Goal: Information Seeking & Learning: Learn about a topic

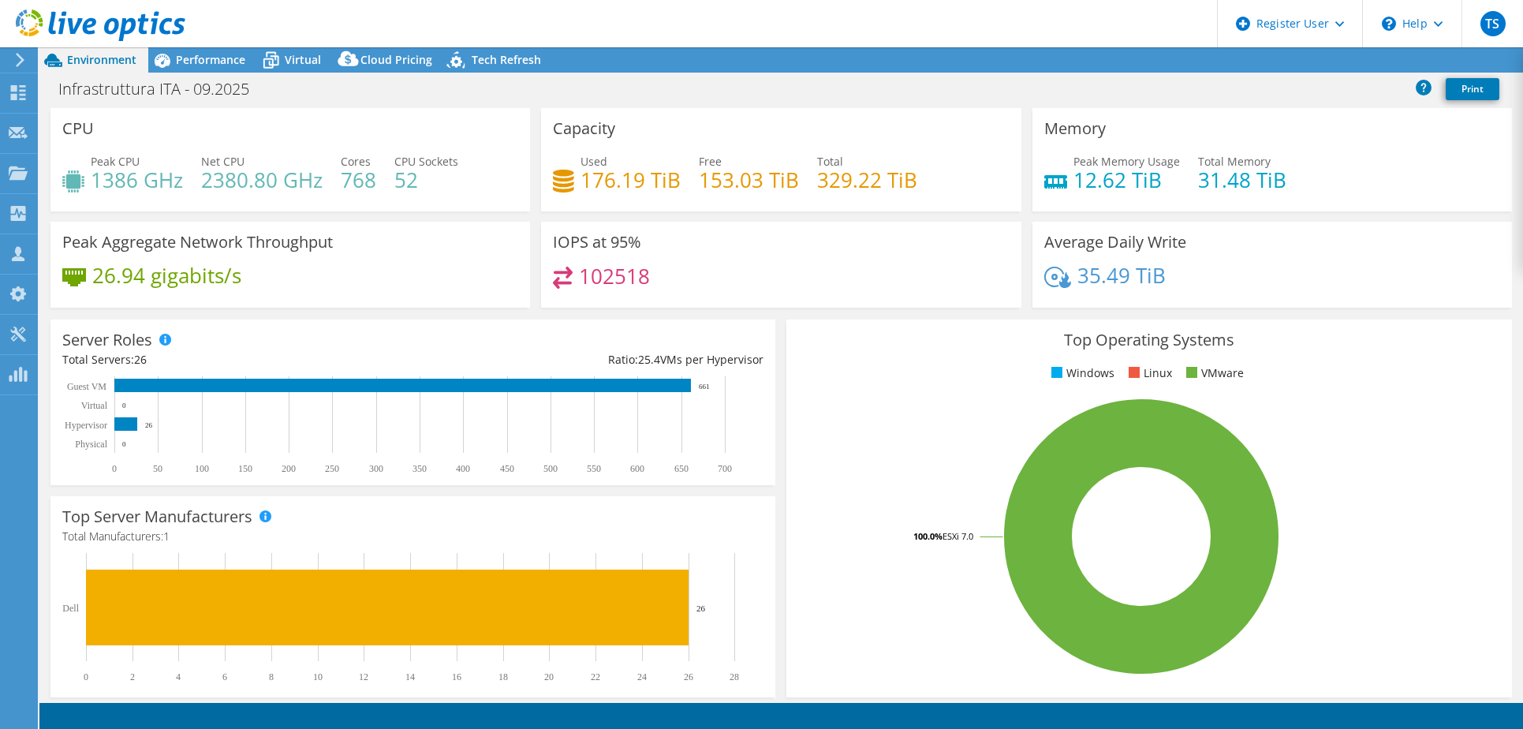
select select "USD"
click at [196, 58] on span "Performance" at bounding box center [210, 59] width 69 height 15
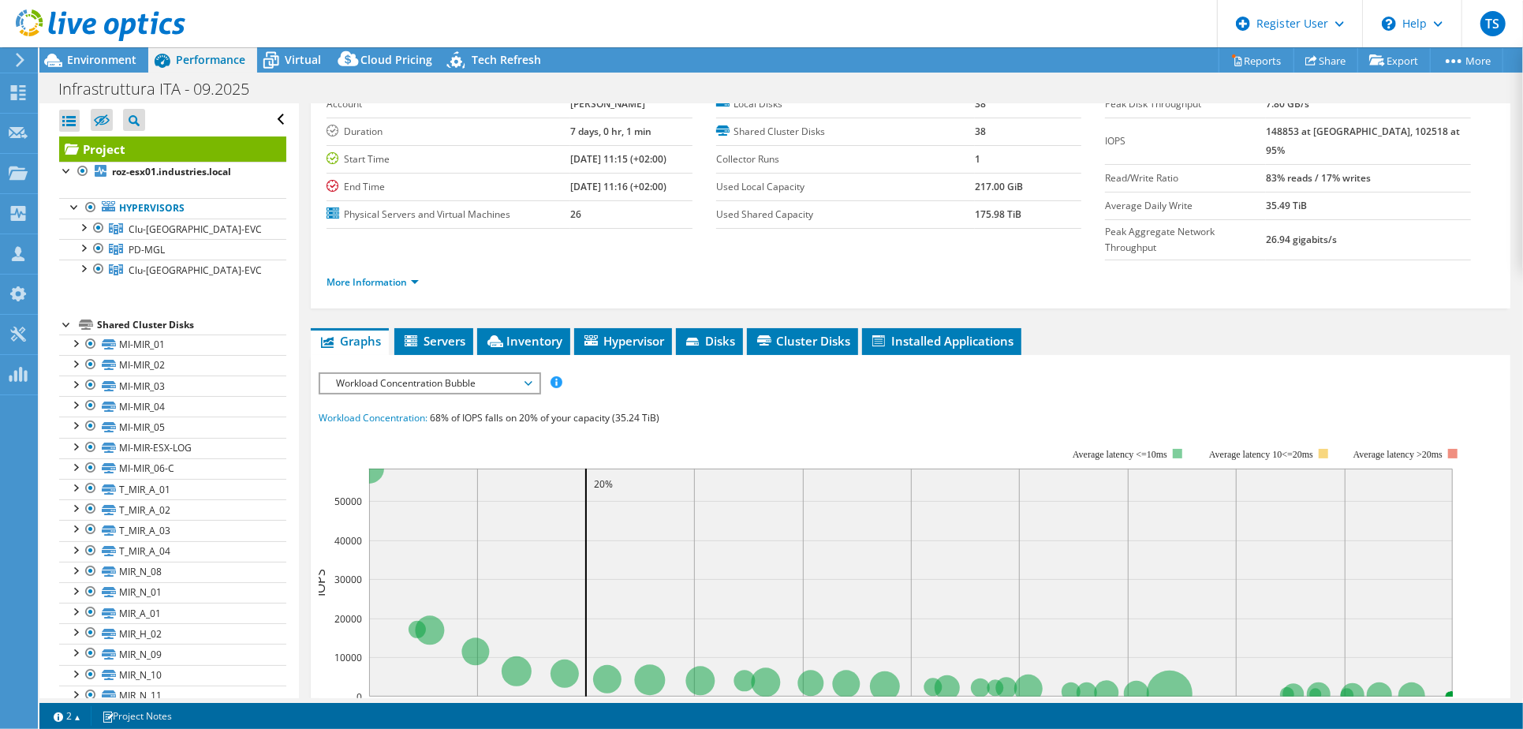
scroll to position [0, 0]
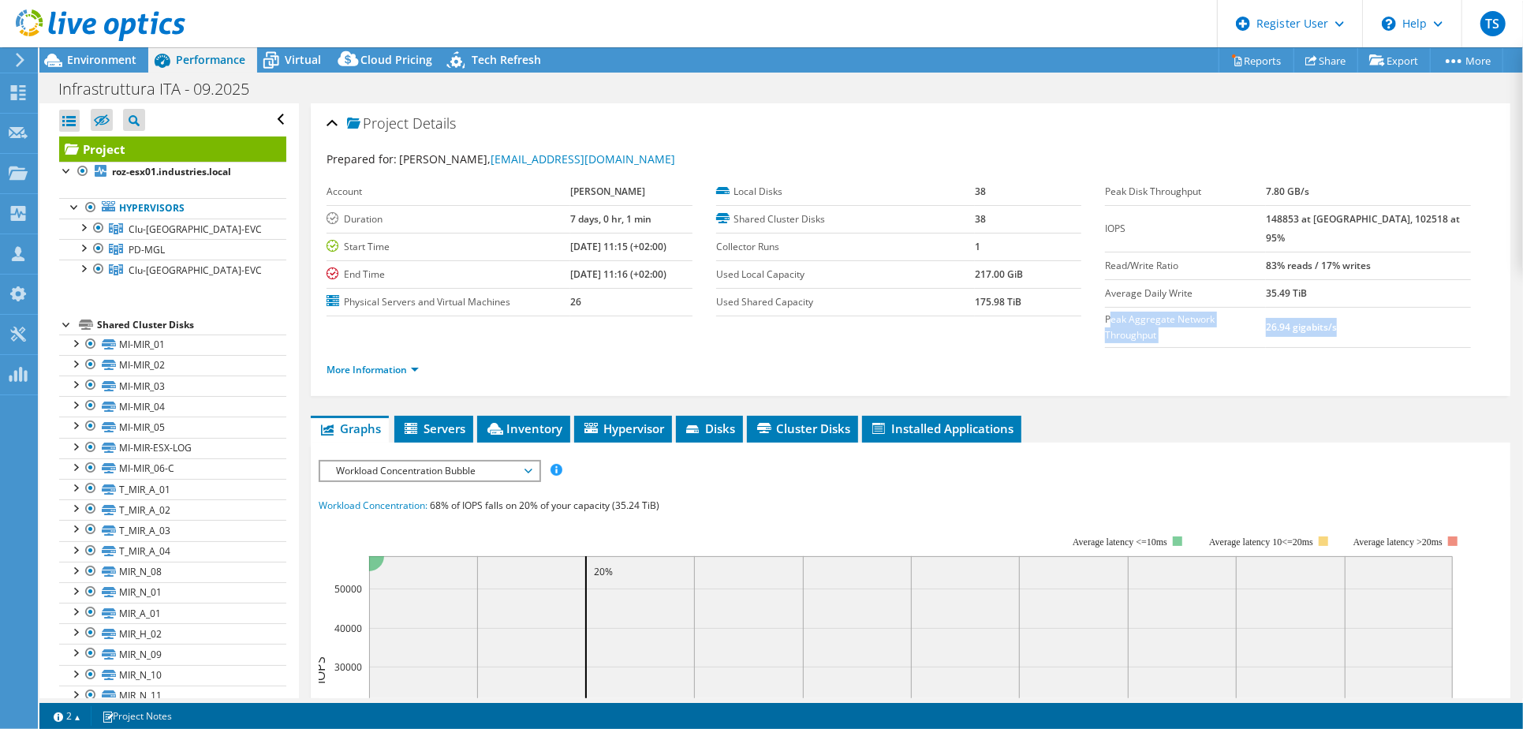
drag, startPoint x: 1369, startPoint y: 304, endPoint x: 1100, endPoint y: 301, distance: 268.9
click at [1105, 307] on tr "Peak Aggregate Network Throughput 26.94 gigabits/s" at bounding box center [1288, 327] width 366 height 40
drag, startPoint x: 1100, startPoint y: 301, endPoint x: 1305, endPoint y: 312, distance: 205.3
click at [1305, 312] on td "26.94 gigabits/s" at bounding box center [1368, 327] width 205 height 40
click at [89, 206] on div at bounding box center [91, 207] width 16 height 19
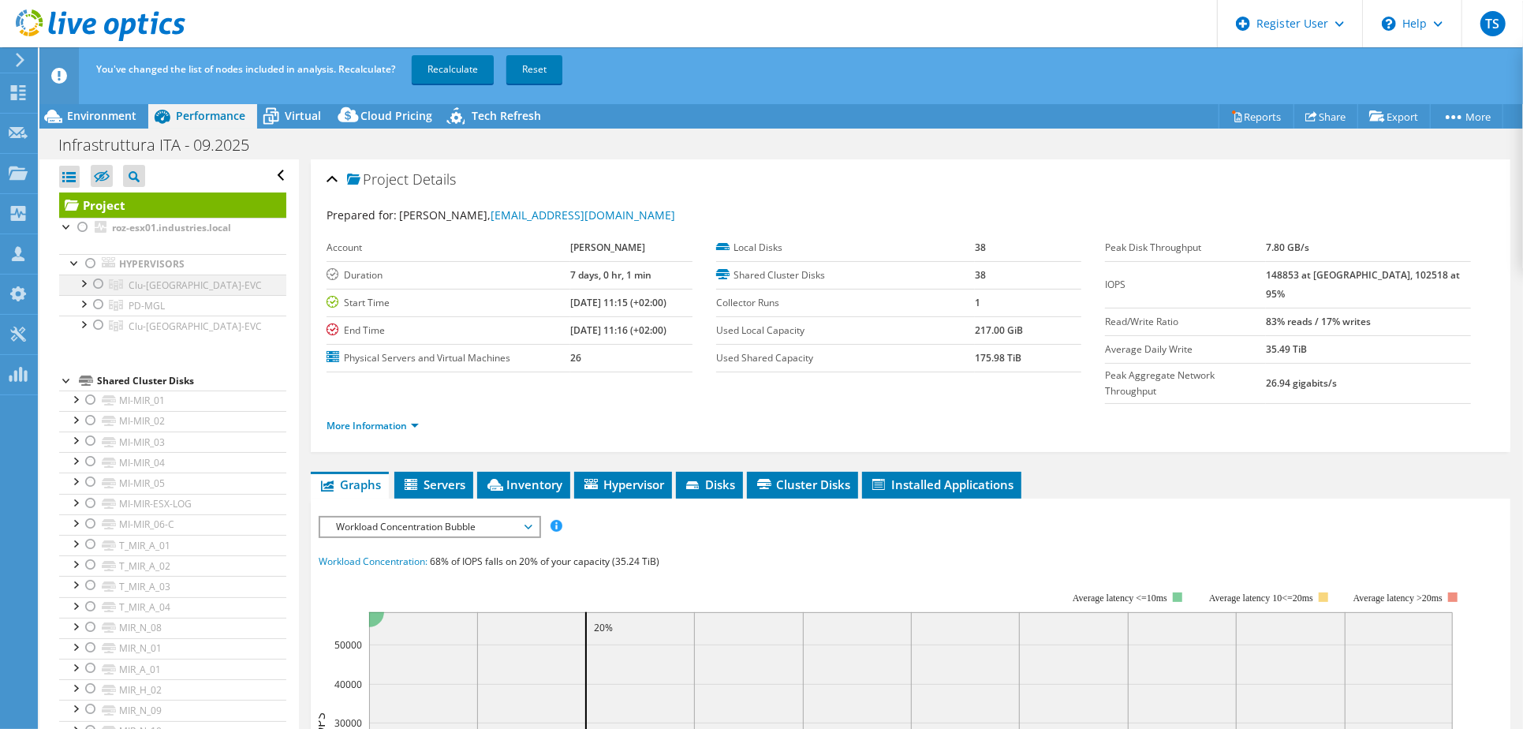
click at [95, 287] on div at bounding box center [99, 283] width 16 height 19
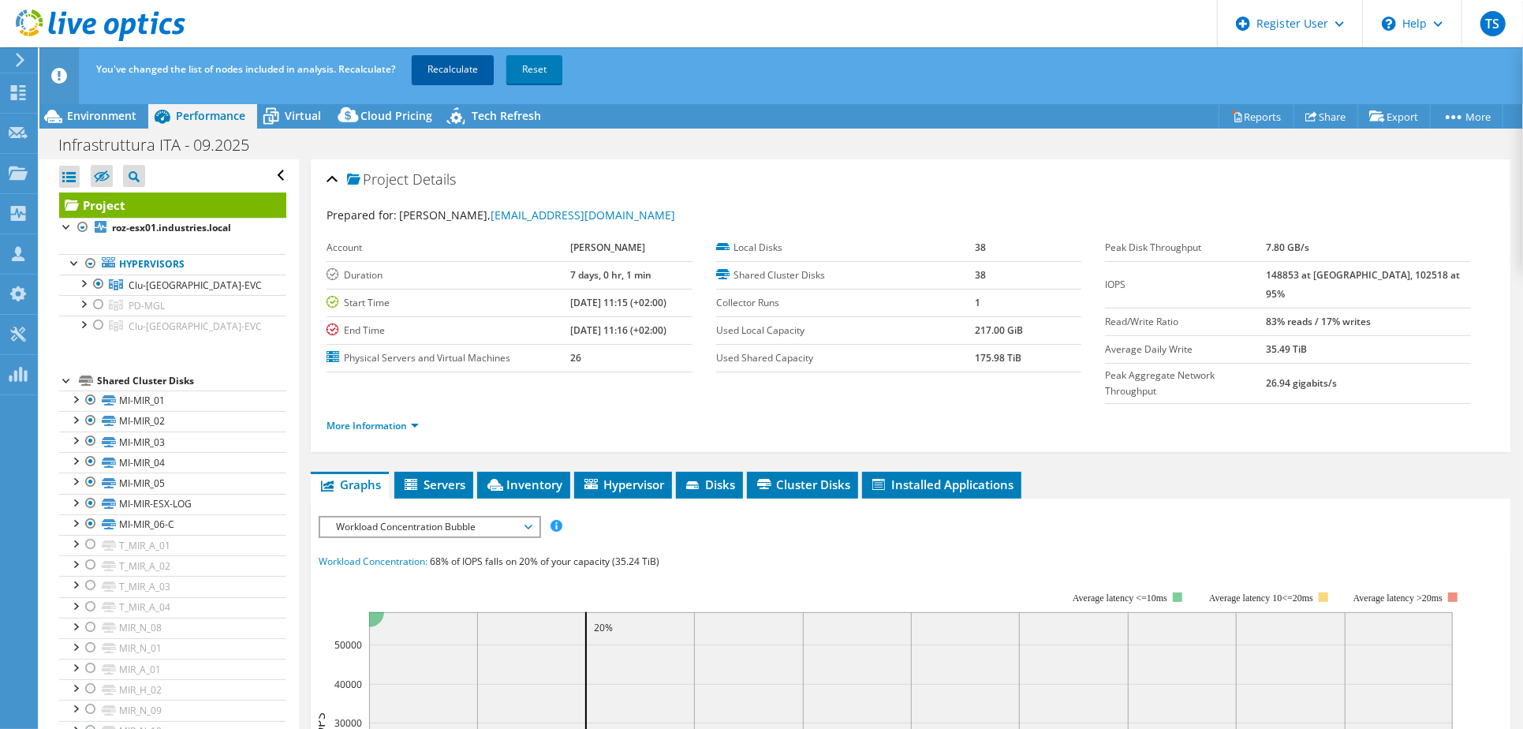
click at [464, 69] on link "Recalculate" at bounding box center [453, 69] width 82 height 28
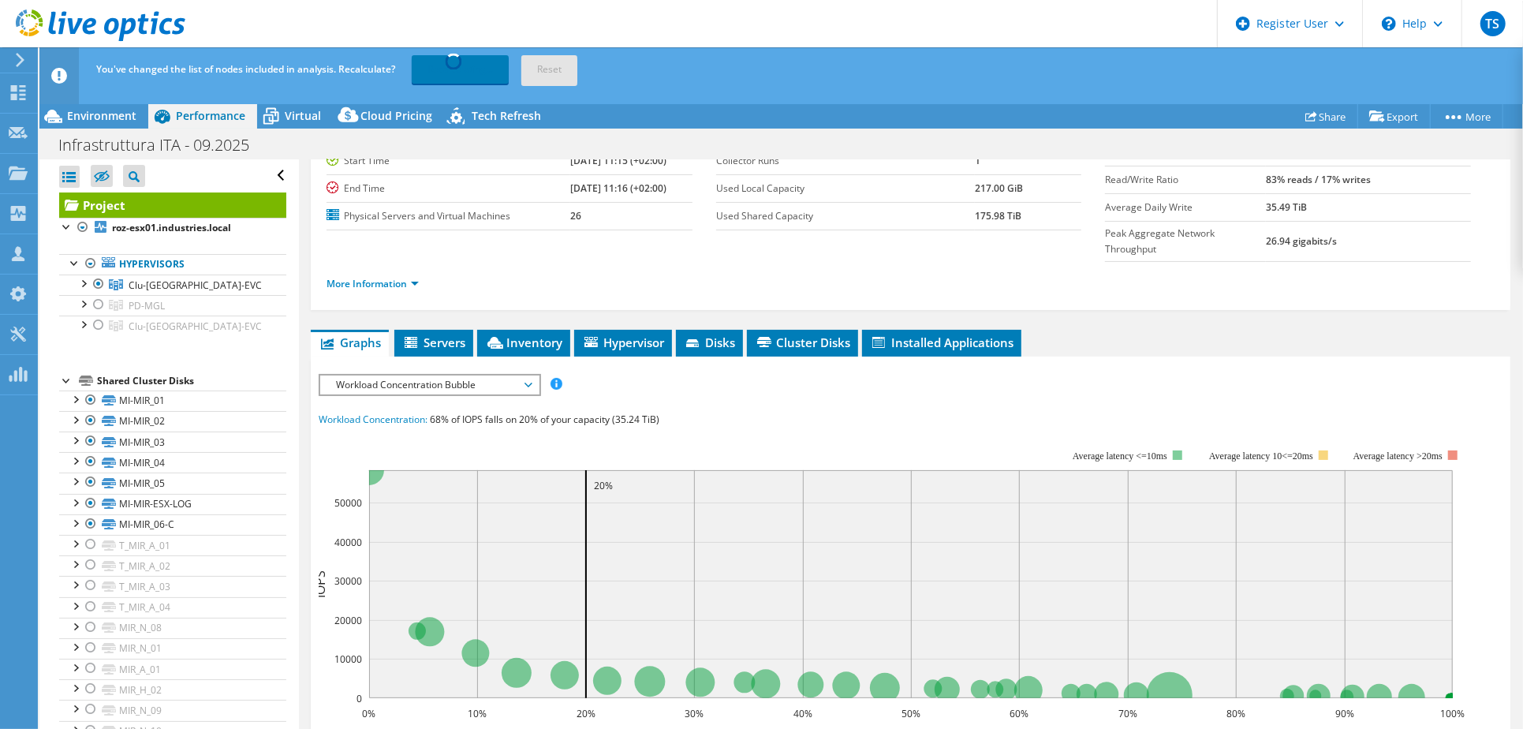
scroll to position [175, 0]
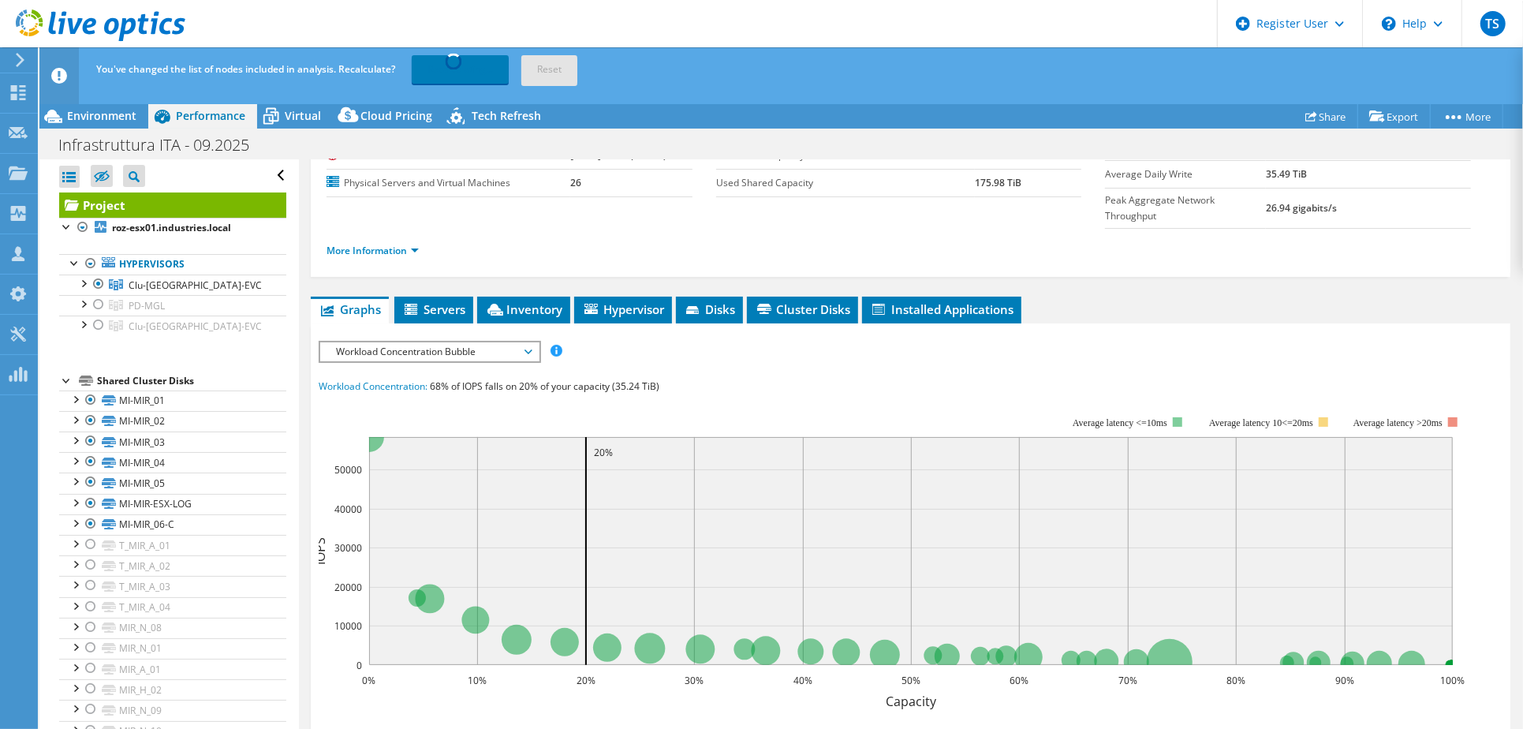
click at [451, 342] on span "Workload Concentration Bubble" at bounding box center [429, 351] width 203 height 19
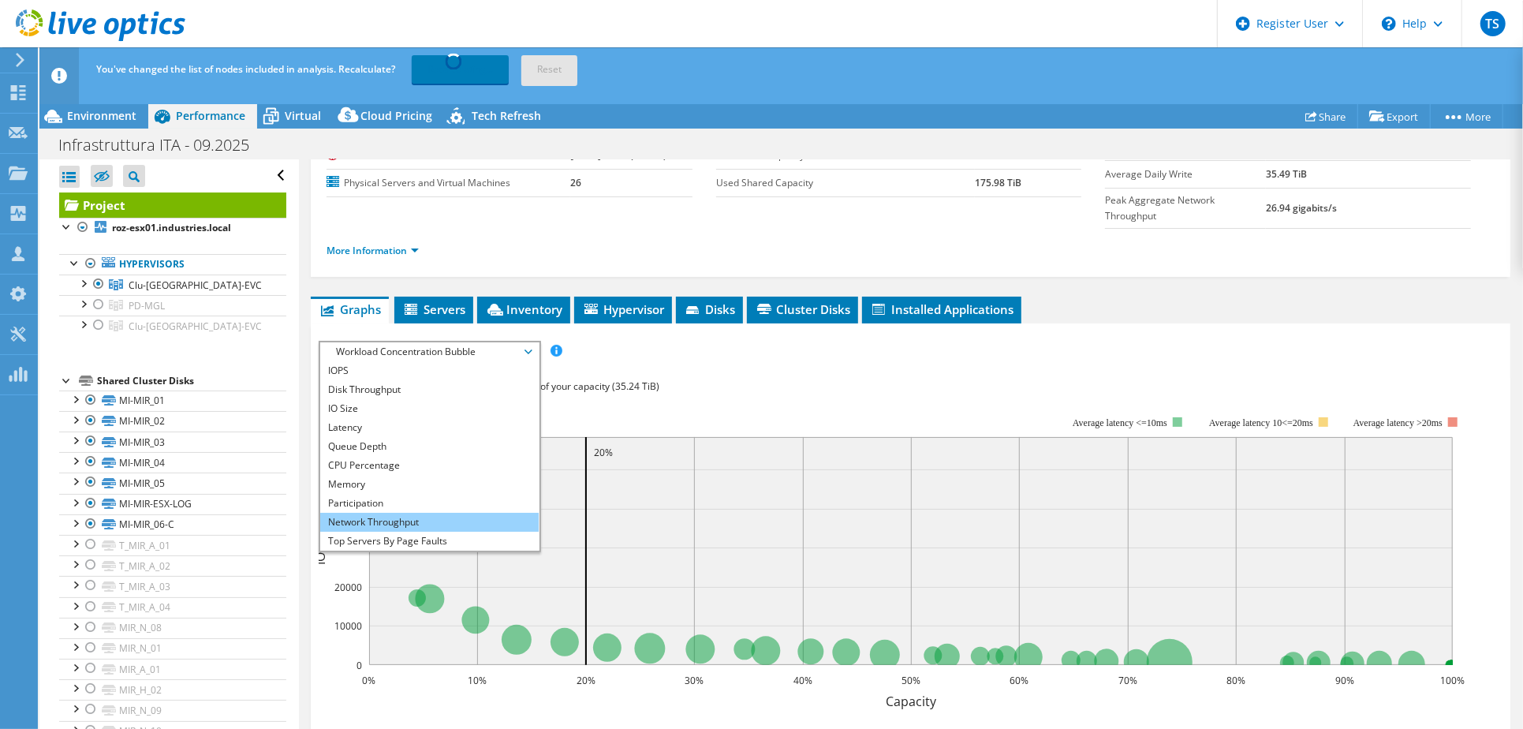
click at [393, 513] on li "Network Throughput" at bounding box center [429, 522] width 218 height 19
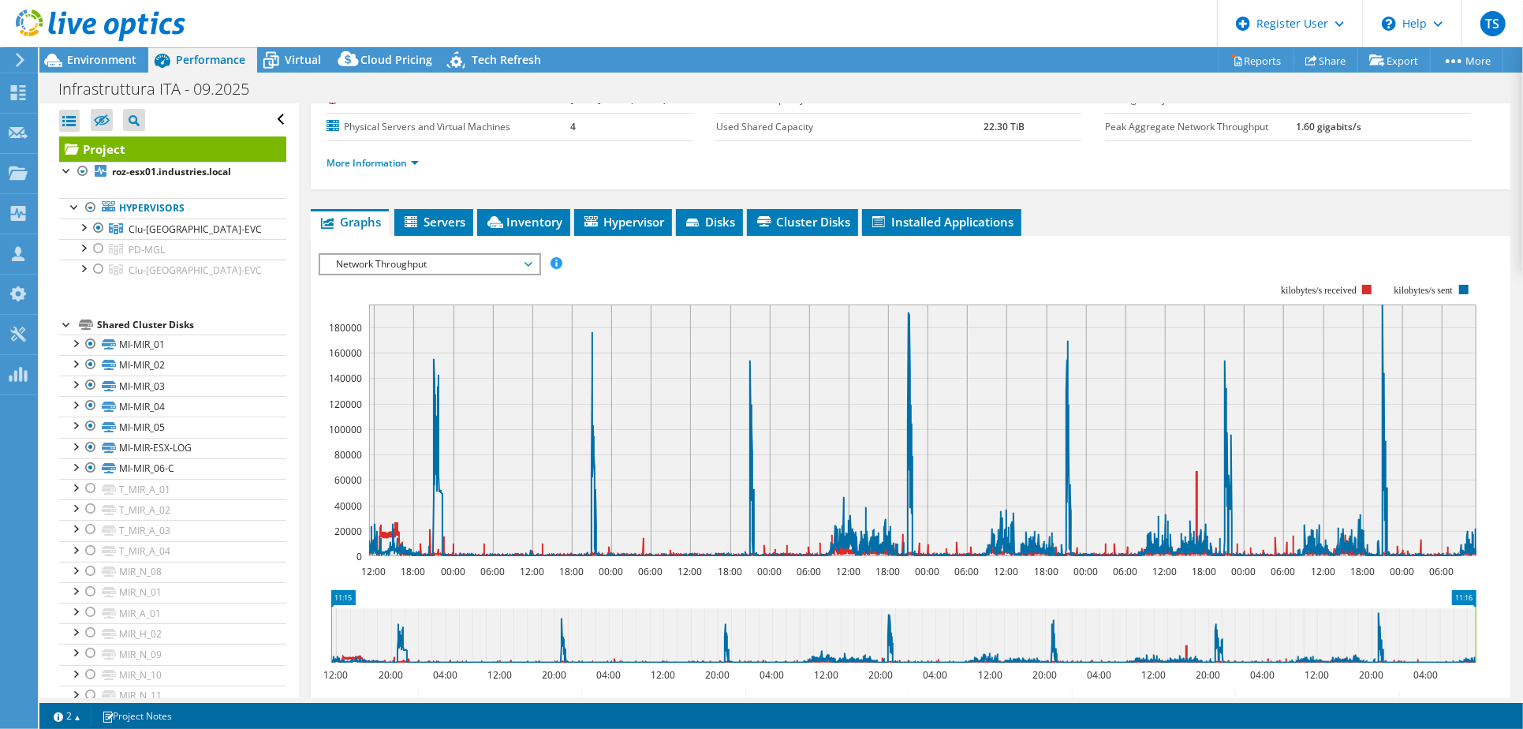
scroll to position [0, 0]
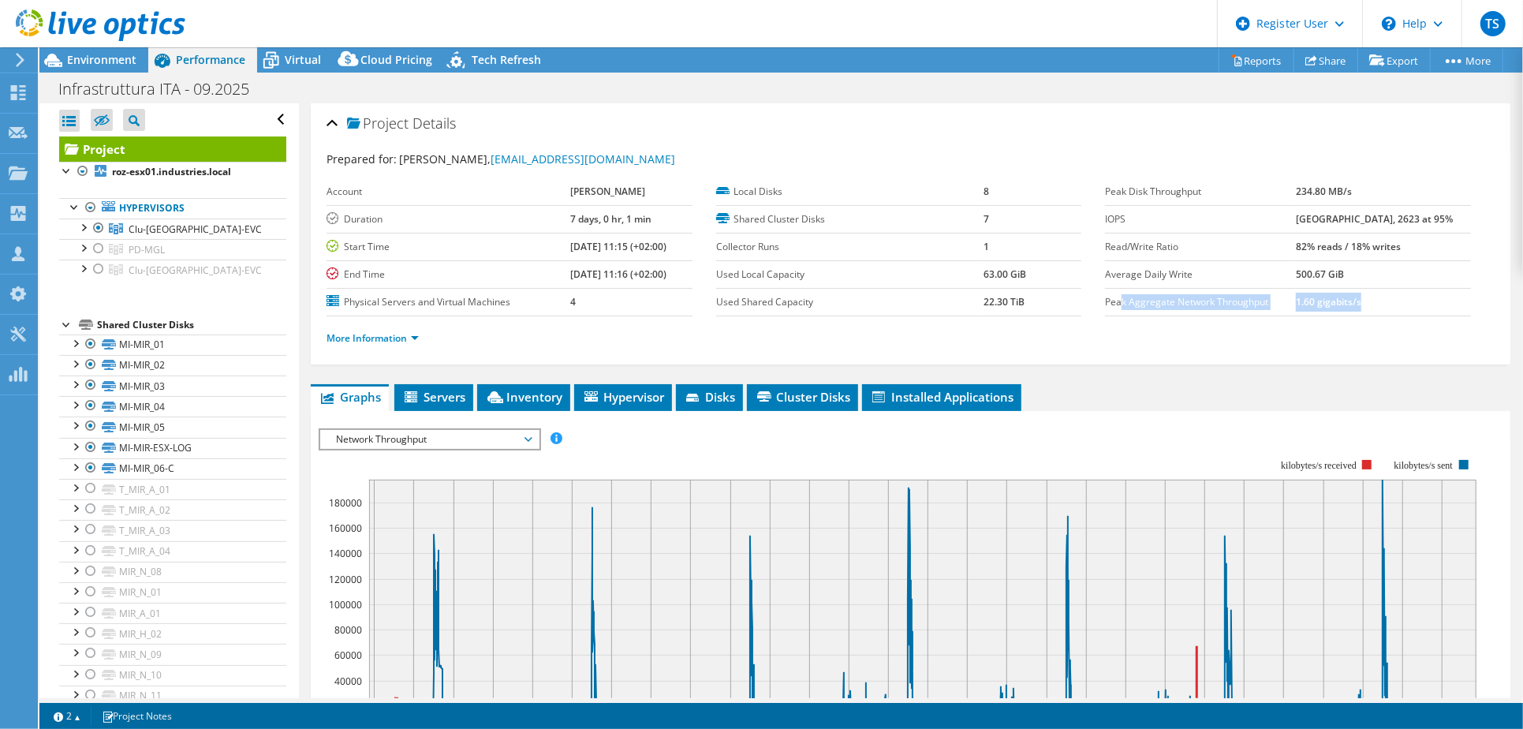
drag, startPoint x: 1389, startPoint y: 301, endPoint x: 1113, endPoint y: 304, distance: 276.8
click at [1113, 304] on tr "Peak Aggregate Network Throughput 1.60 gigabits/s" at bounding box center [1288, 302] width 366 height 28
click at [102, 250] on div at bounding box center [99, 248] width 16 height 19
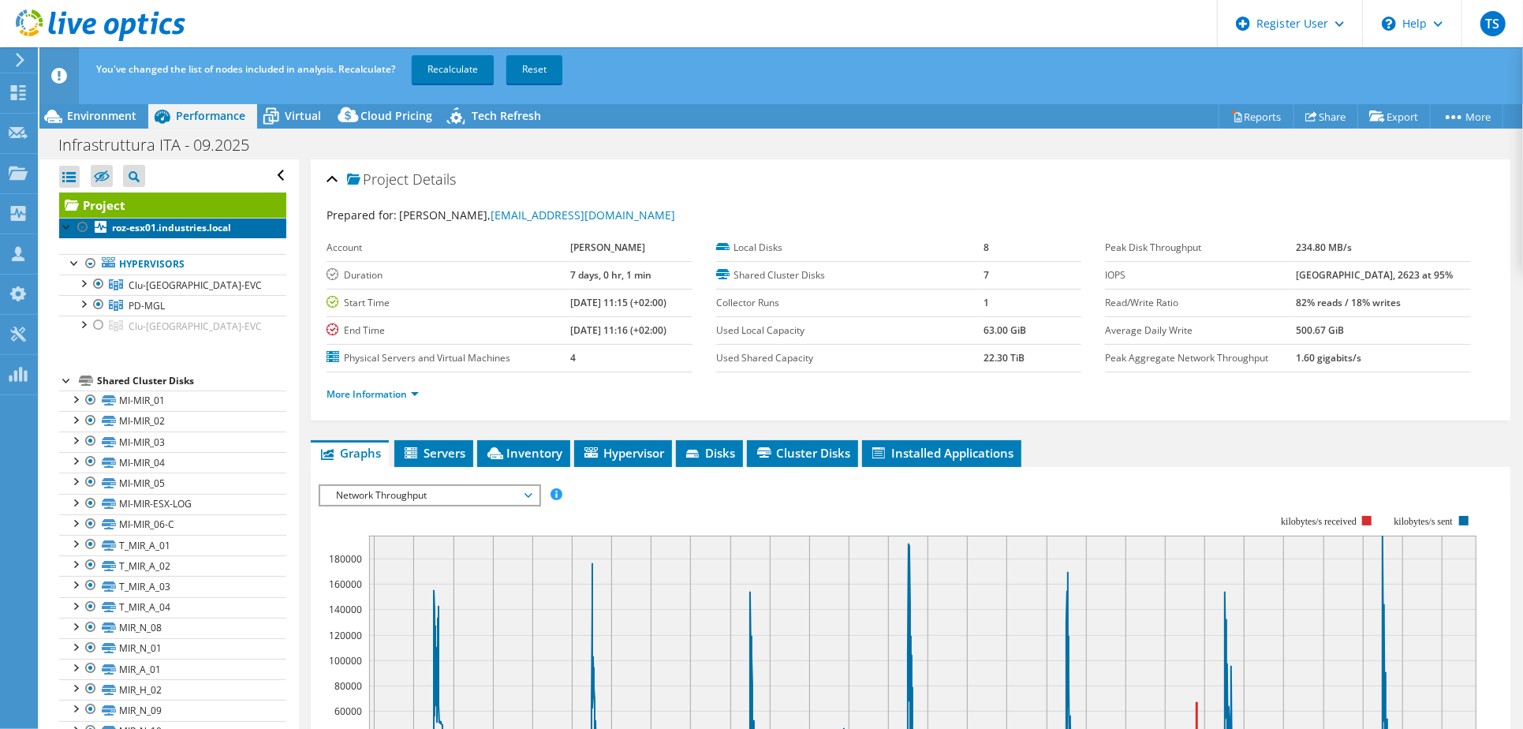
click at [95, 227] on icon at bounding box center [101, 227] width 12 height 12
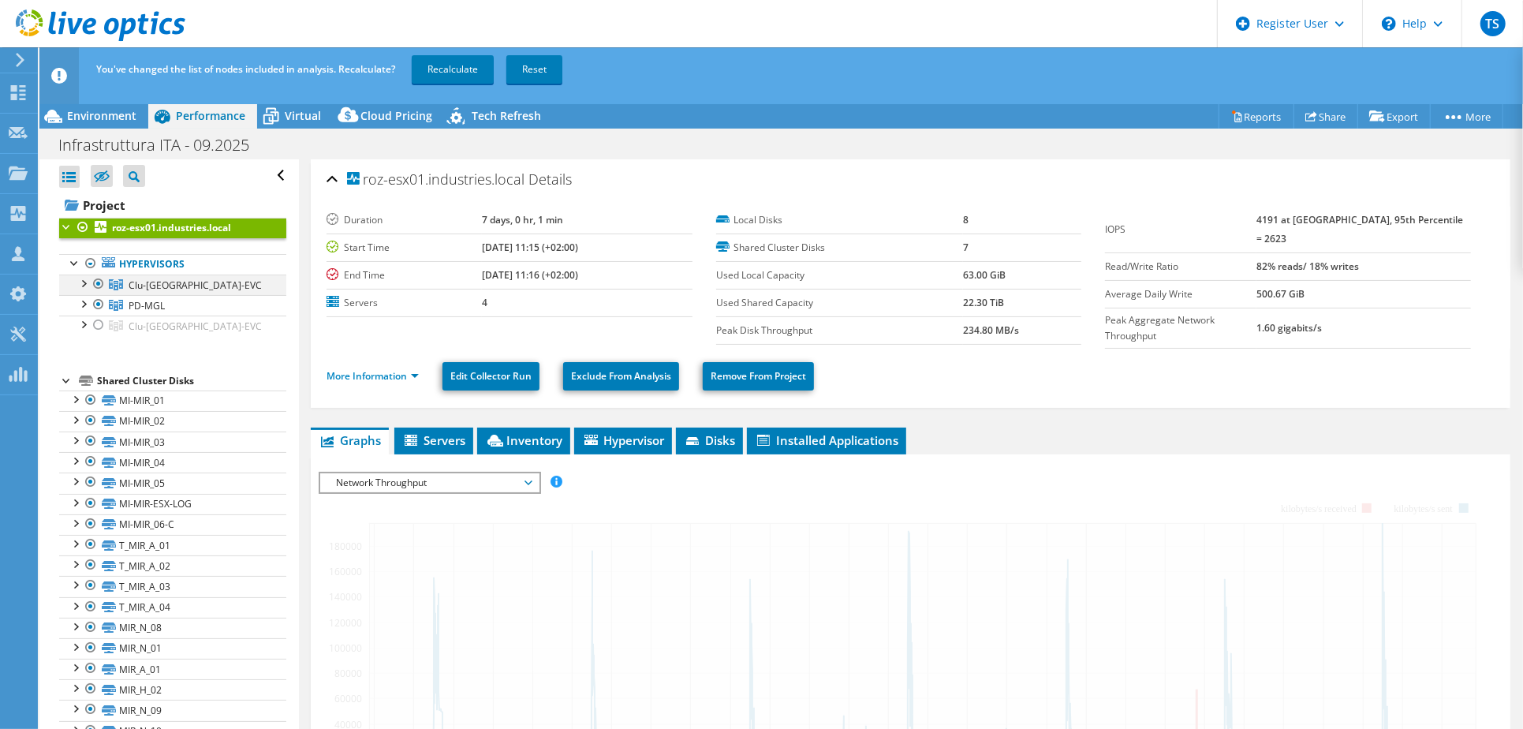
click at [95, 285] on div at bounding box center [99, 283] width 16 height 19
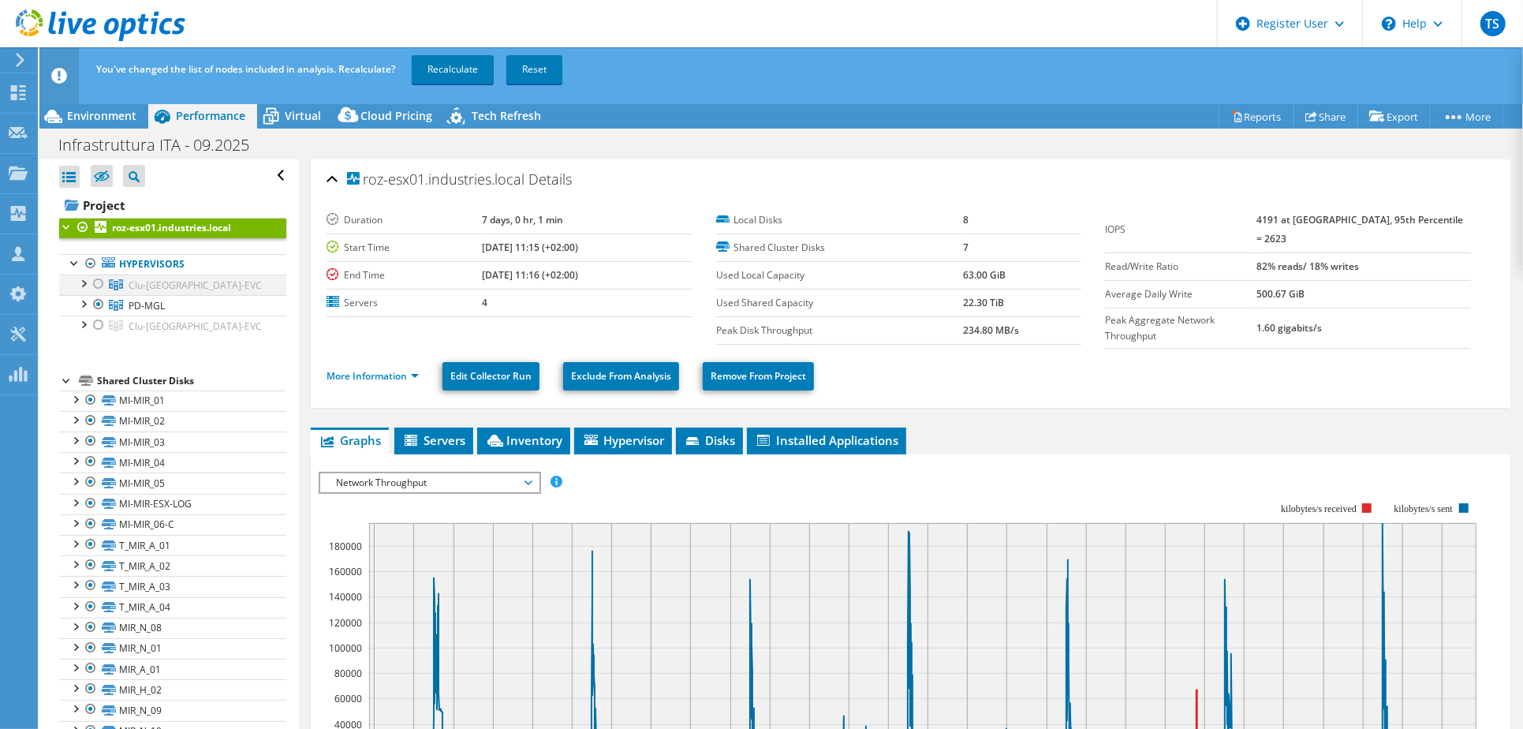
click at [97, 285] on div at bounding box center [99, 283] width 16 height 19
click at [99, 284] on div at bounding box center [99, 283] width 16 height 19
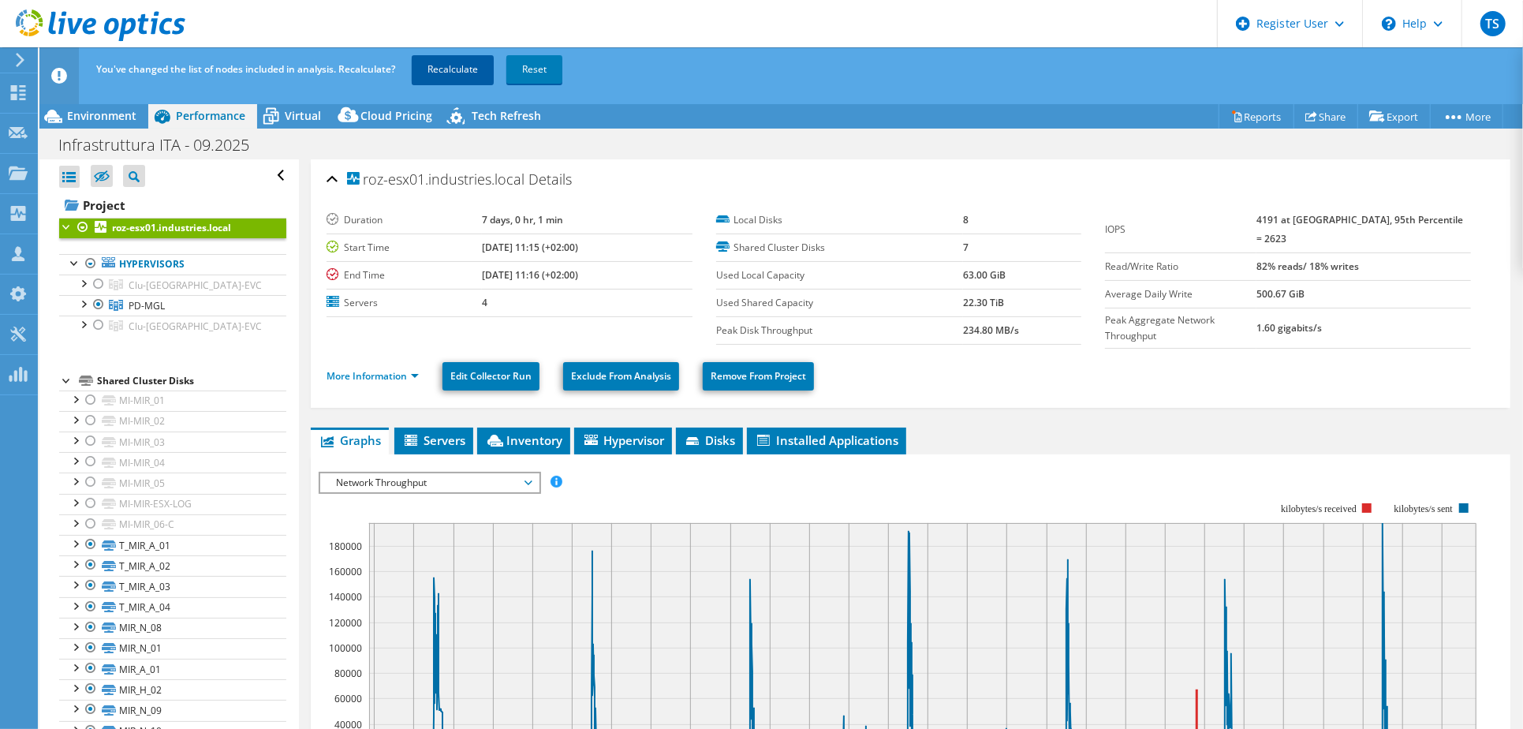
click at [457, 63] on link "Recalculate" at bounding box center [453, 69] width 82 height 28
click at [1218, 379] on ul "More Information Edit Collector Run Exclude From Analysis Remove From Project" at bounding box center [910, 374] width 1168 height 32
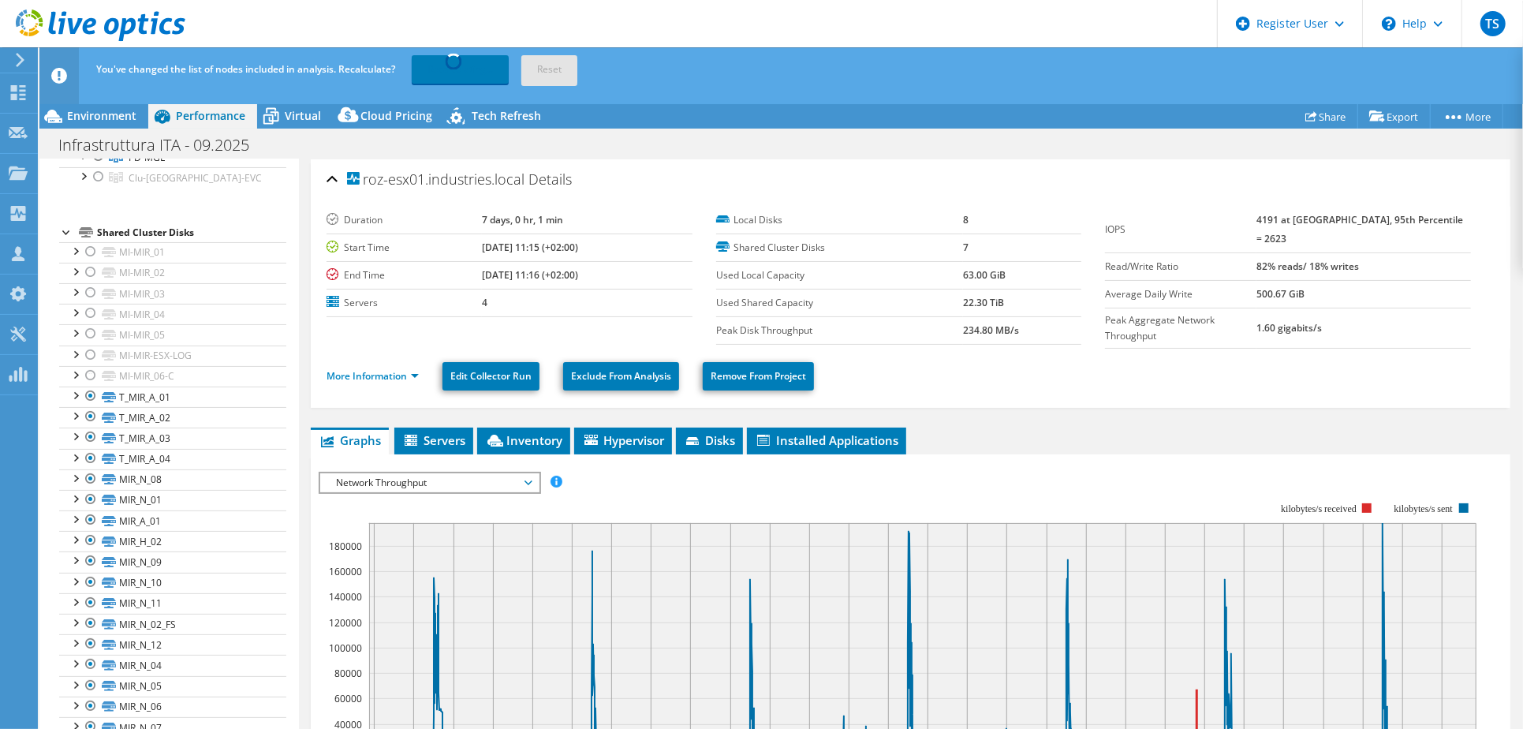
scroll to position [119, 0]
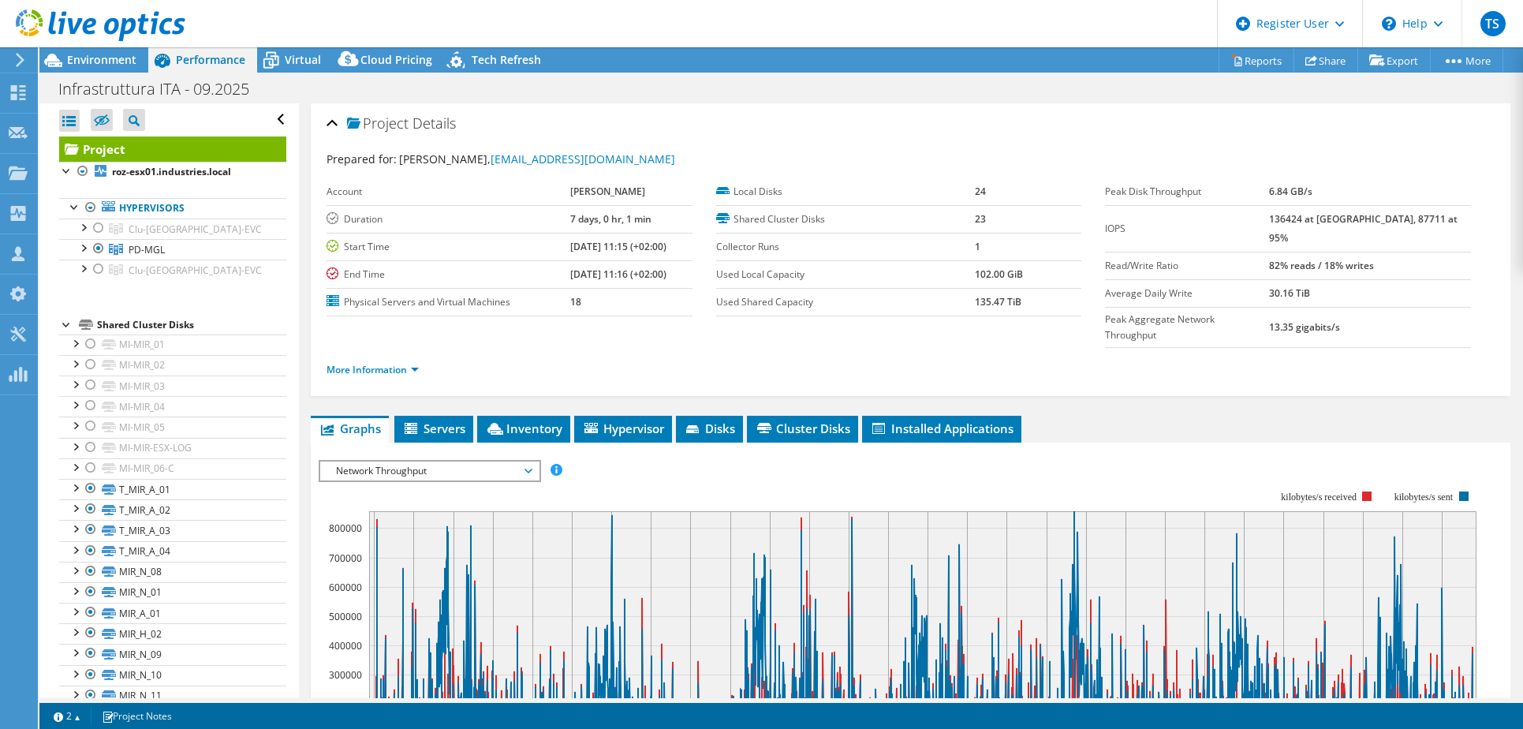
select select "USD"
